Goal: Task Accomplishment & Management: Use online tool/utility

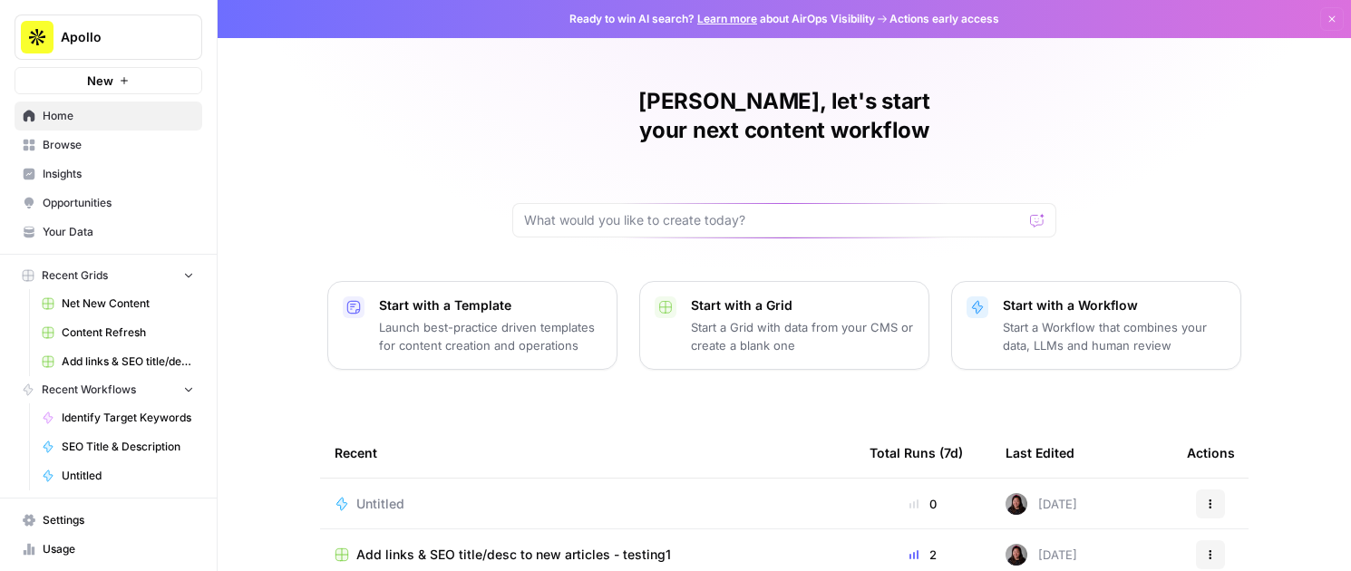
click at [60, 140] on span "Browse" at bounding box center [118, 145] width 151 height 16
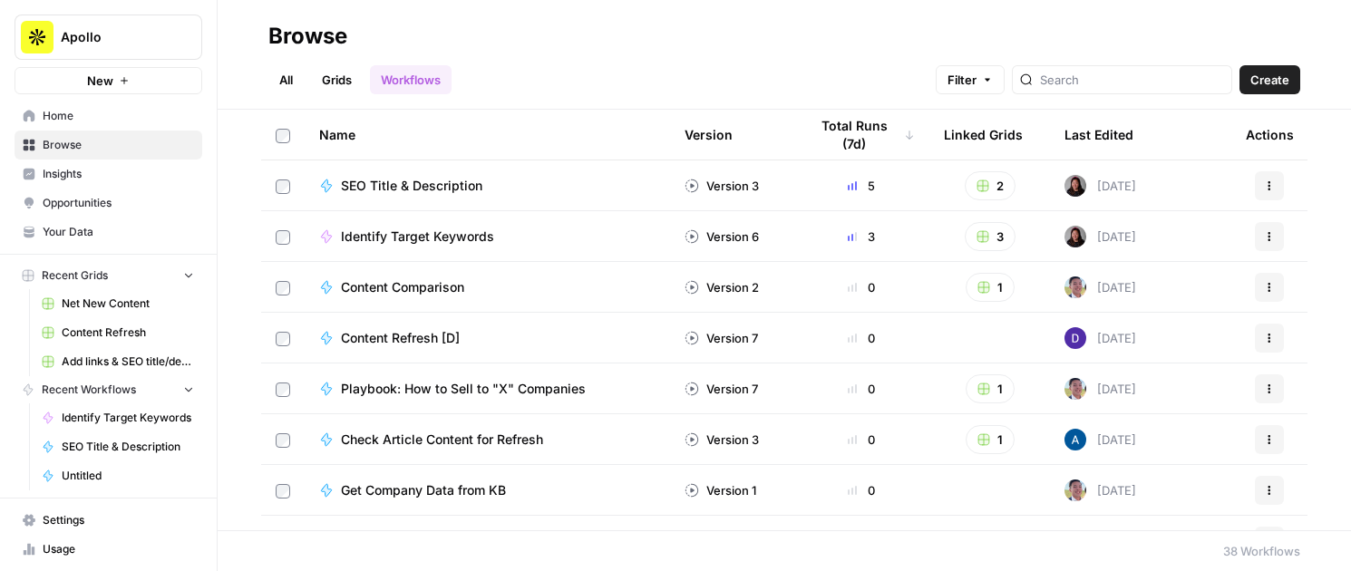
click at [334, 85] on link "Grids" at bounding box center [337, 79] width 52 height 29
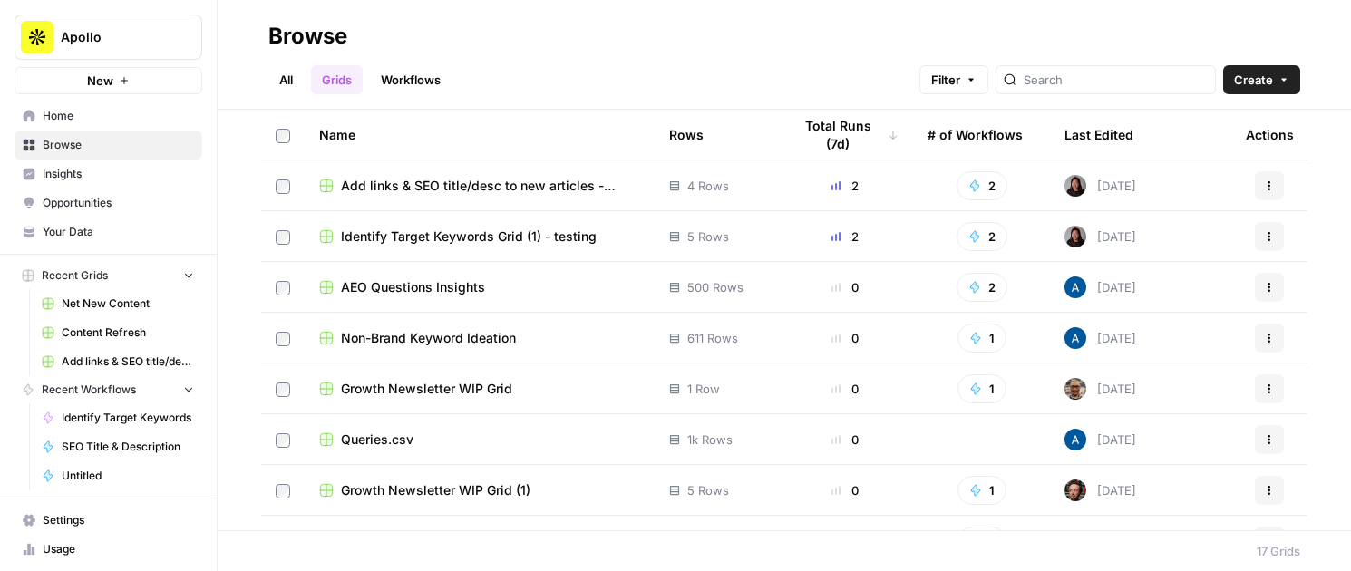
click at [388, 288] on span "AEO Questions Insights" at bounding box center [413, 287] width 144 height 18
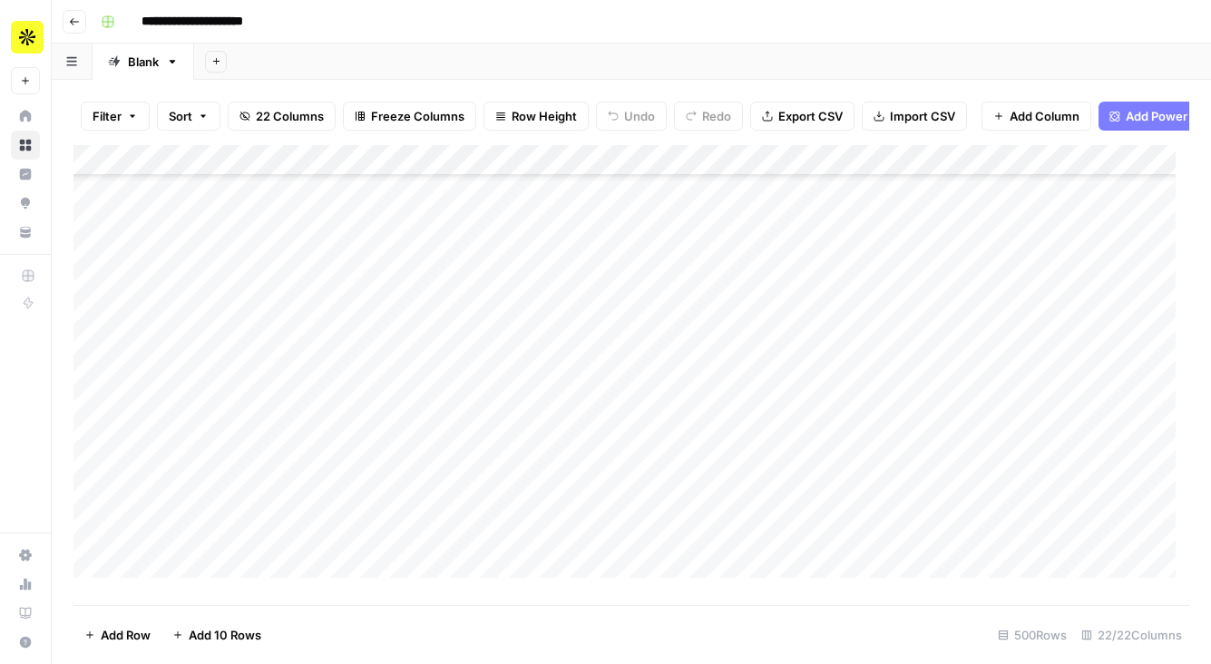
scroll to position [405, 0]
click at [489, 419] on div "Add Column" at bounding box center [631, 368] width 1116 height 446
click at [489, 416] on div "Add Column" at bounding box center [631, 368] width 1116 height 446
click at [582, 414] on div "Add Column" at bounding box center [631, 368] width 1116 height 446
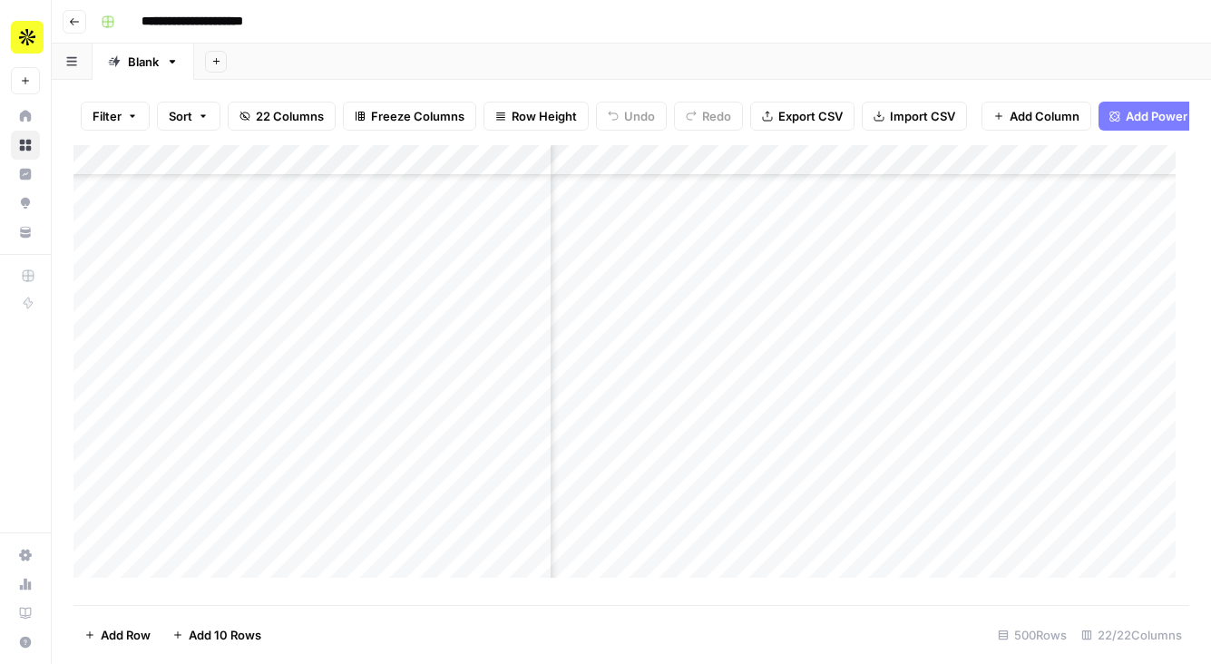
scroll to position [405, 1778]
click at [785, 416] on div "Add Column" at bounding box center [631, 368] width 1116 height 446
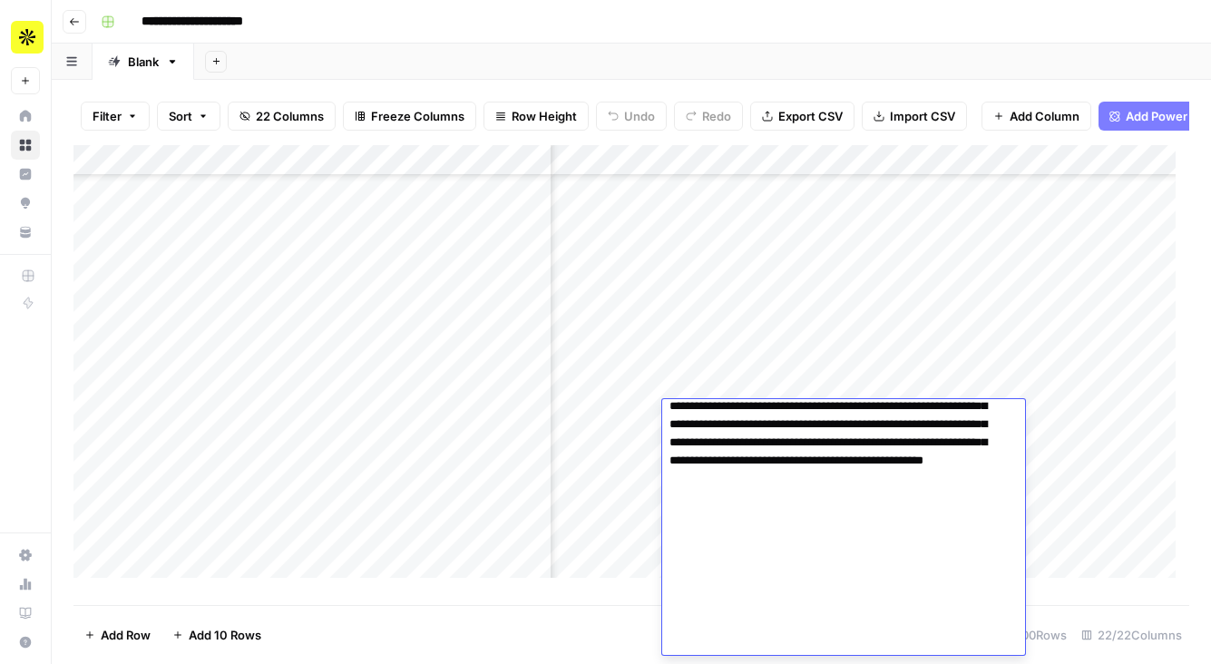
scroll to position [0, 0]
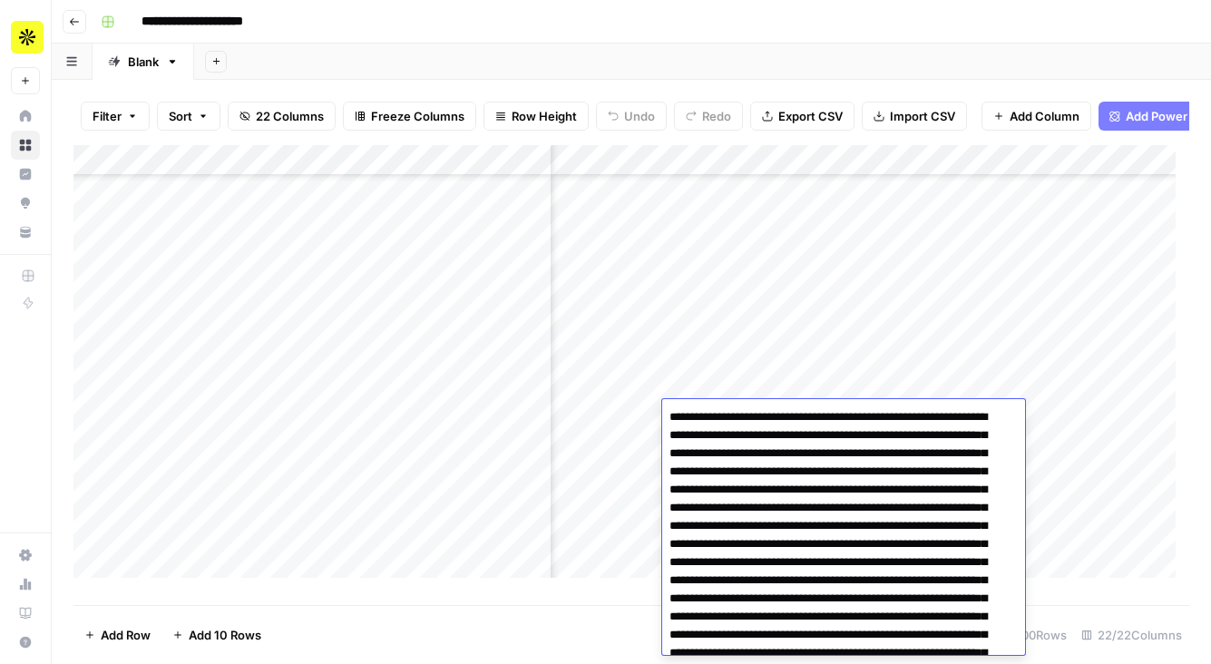
click at [725, 377] on div "Add Column" at bounding box center [631, 368] width 1116 height 446
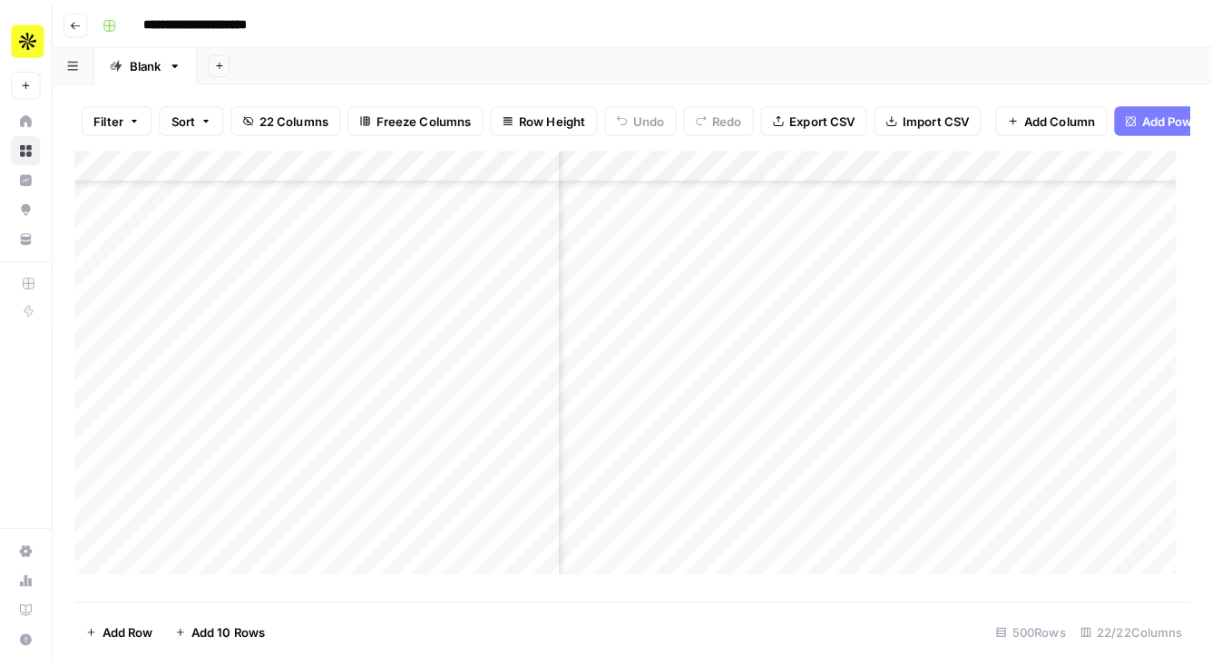
scroll to position [2521, 1778]
